Goal: Find specific page/section: Find specific page/section

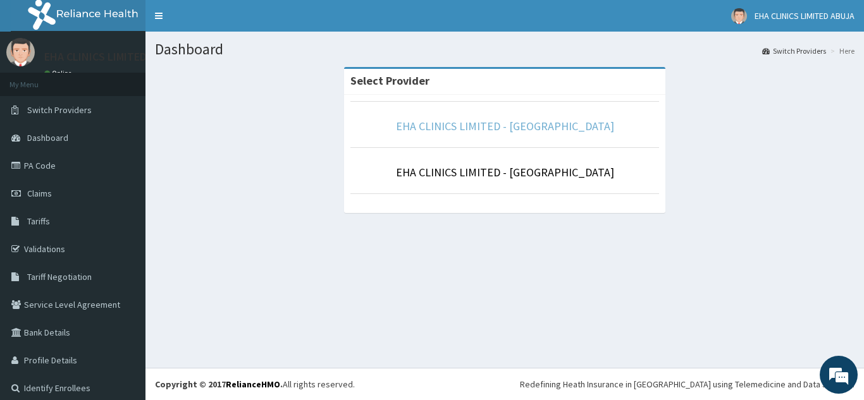
click at [478, 125] on link "EHA CLINICS LIMITED - [GEOGRAPHIC_DATA]" at bounding box center [505, 126] width 218 height 15
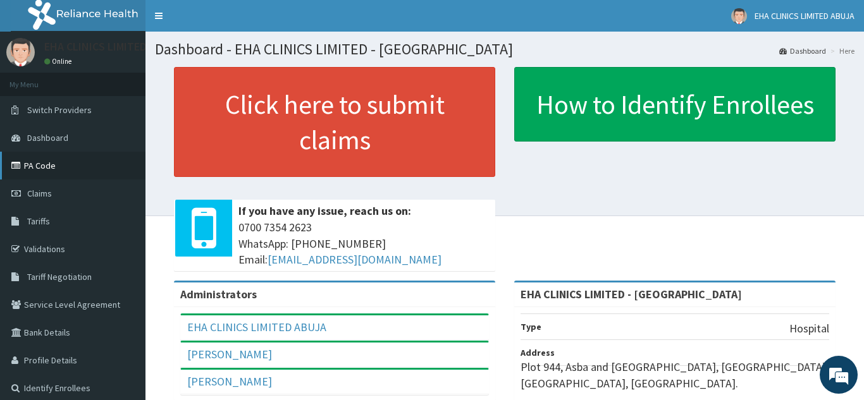
click at [54, 170] on link "PA Code" at bounding box center [72, 166] width 145 height 28
